Goal: Go to known website: Access a specific website the user already knows

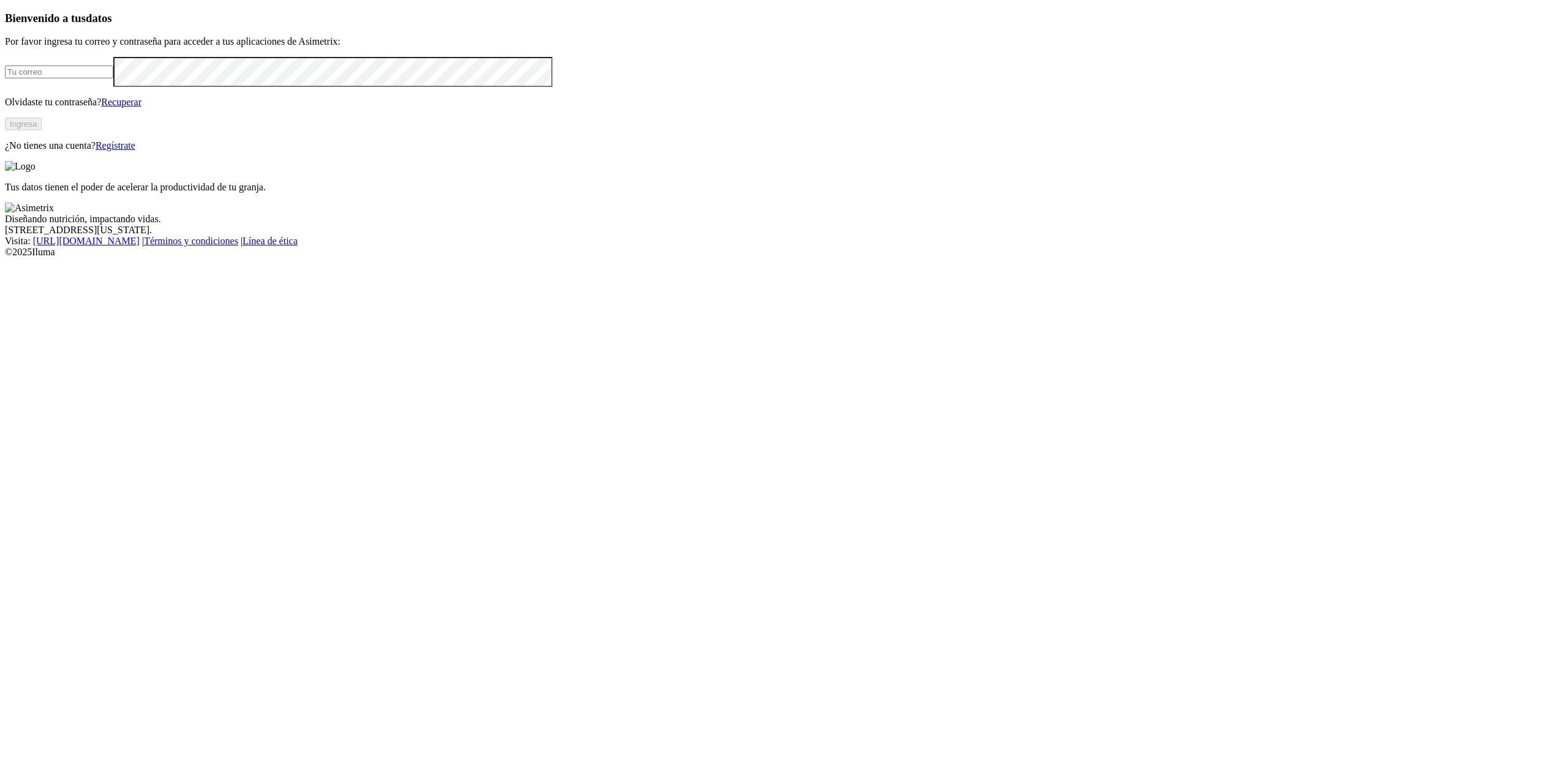
type input "[PERSON_NAME][EMAIL_ADDRESS][DOMAIN_NAME]"
click at [42, 130] on button "Ingresa" at bounding box center [23, 125] width 37 height 13
